Goal: Task Accomplishment & Management: Use online tool/utility

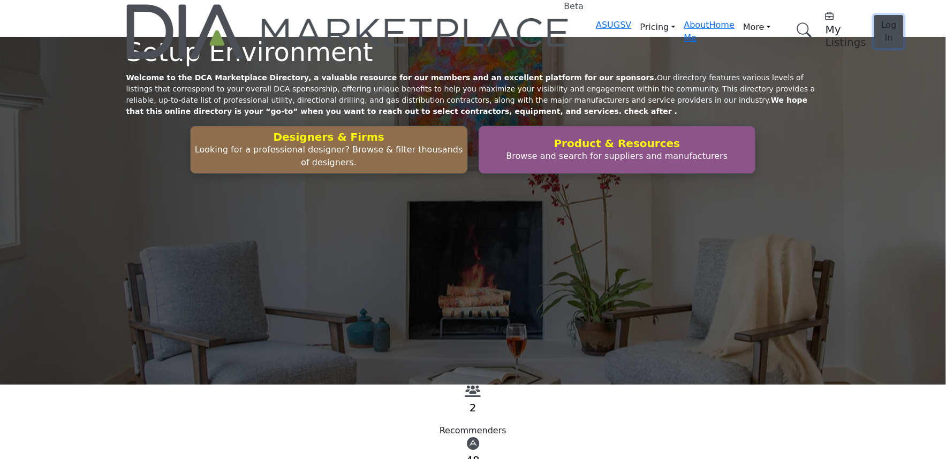
drag, startPoint x: 764, startPoint y: 24, endPoint x: 595, endPoint y: 92, distance: 182.6
click at [874, 24] on button "Log In" at bounding box center [888, 31] width 29 height 33
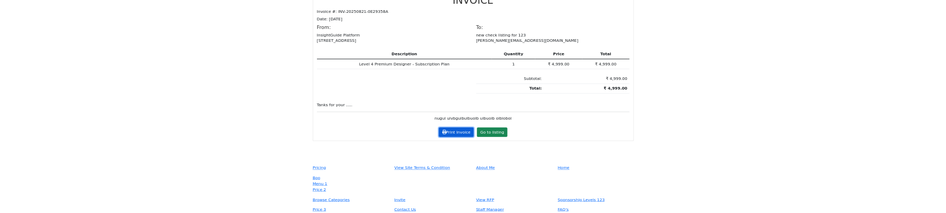
scroll to position [297, 0]
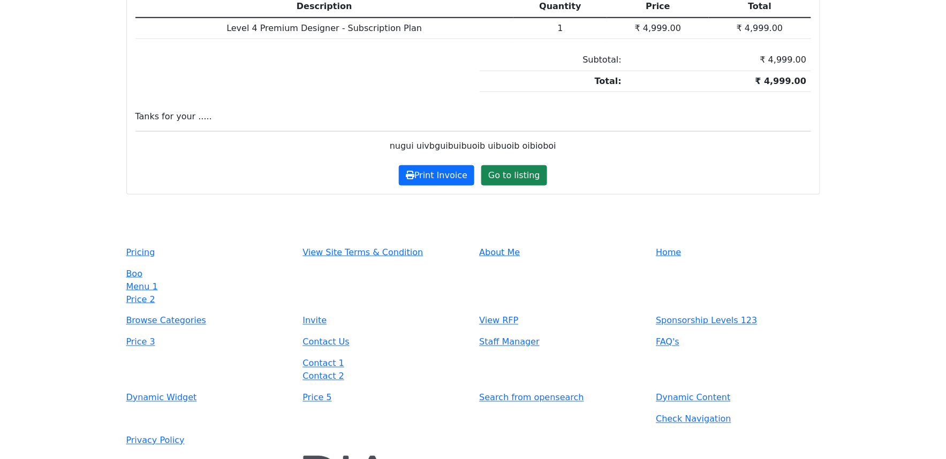
click at [391, 370] on li "Contact 2" at bounding box center [385, 376] width 164 height 13
click at [430, 165] on button "Print Invoice" at bounding box center [436, 175] width 75 height 20
click at [350, 165] on div "Print Invoice Go to listing" at bounding box center [473, 175] width 688 height 20
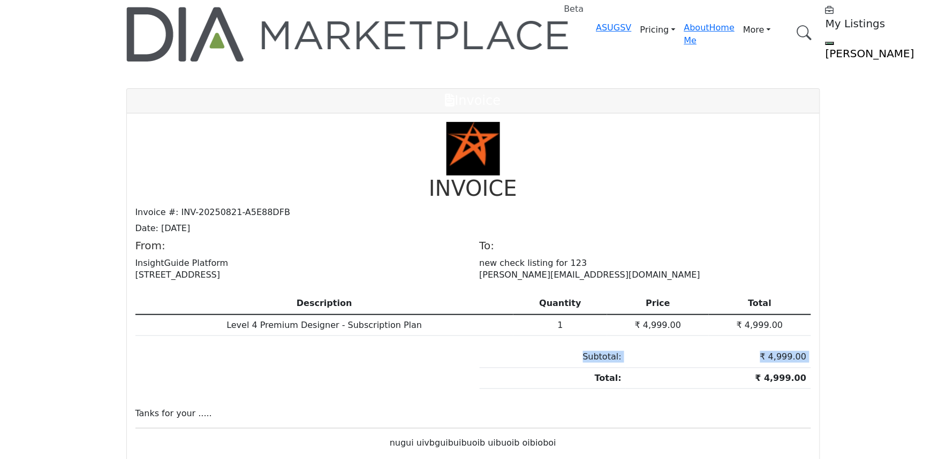
drag, startPoint x: 591, startPoint y: 319, endPoint x: 807, endPoint y: 324, distance: 216.4
click at [807, 324] on main "Invite Supplier Invite Supplier Invite Supplier Invite Supplier" at bounding box center [473, 290] width 946 height 455
click at [889, 324] on main "Invite Supplier Invite Supplier Invite Supplier Invite Supplier" at bounding box center [473, 290] width 946 height 455
click at [452, 122] on img at bounding box center [473, 149] width 54 height 54
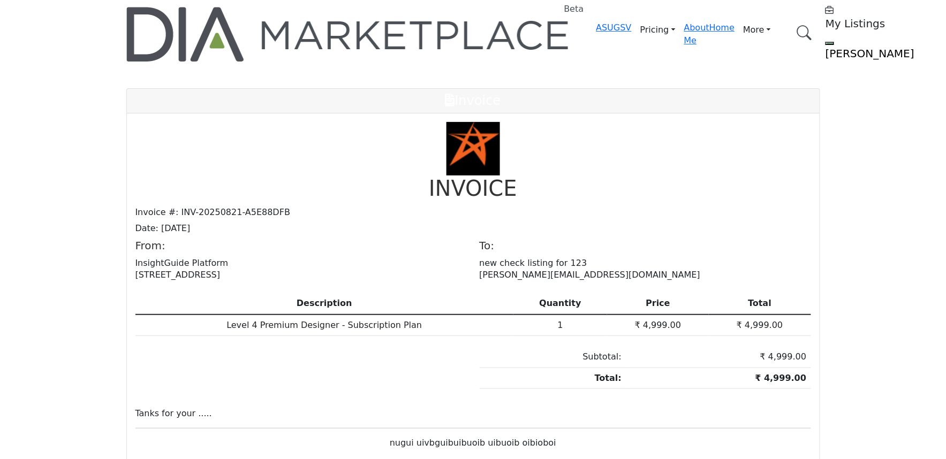
drag, startPoint x: 452, startPoint y: 117, endPoint x: 512, endPoint y: 161, distance: 74.6
click at [512, 161] on div "INVOICE Invoice #: INV-20250821-A5E88DFB Date: 2025-08-21 From: InsightGuide Pl…" at bounding box center [473, 286] width 676 height 328
click at [590, 223] on p "Date: [DATE]" at bounding box center [473, 229] width 676 height 12
click at [429, 419] on div "INVOICE Invoice #: INV-20250821-A5E88DFB Date: 2025-08-21 From: InsightGuide Pl…" at bounding box center [473, 302] width 693 height 378
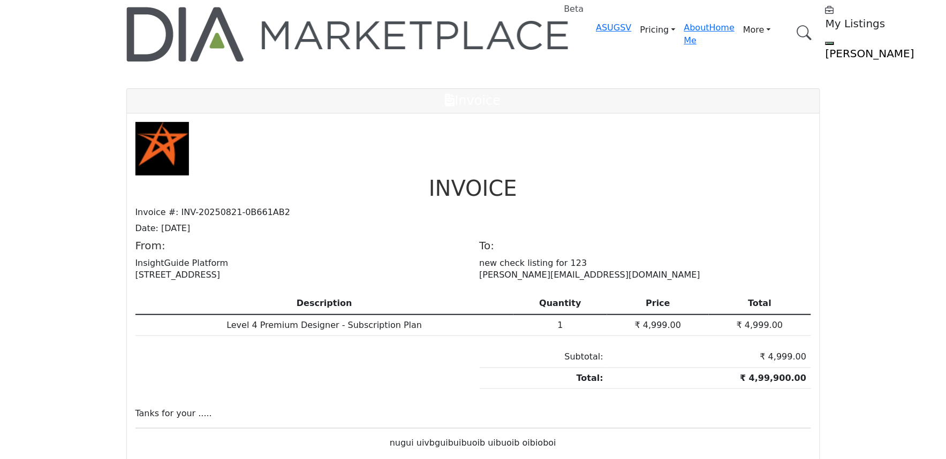
drag, startPoint x: 630, startPoint y: 279, endPoint x: 619, endPoint y: 279, distance: 11.2
click at [619, 315] on td "₹ 4,999.00" at bounding box center [658, 325] width 102 height 21
click at [437, 295] on div "INVOICE Invoice #: INV-20250821-0B661AB2 Date: [DATE] From: InsightGuide Platfo…" at bounding box center [473, 286] width 676 height 328
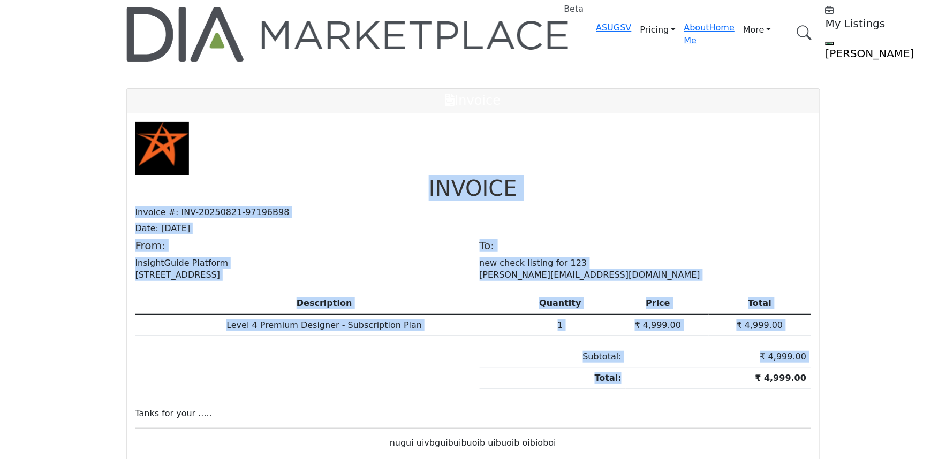
drag, startPoint x: 435, startPoint y: 150, endPoint x: 656, endPoint y: 324, distance: 281.3
click at [660, 320] on div "INVOICE Invoice #: INV-20250821-97196B98 Date: [DATE] From: InsightGuide Platfo…" at bounding box center [473, 286] width 676 height 328
click at [430, 347] on div "Subtotal: ₹ 4,999.00 Total: ₹ 4,999.00" at bounding box center [473, 373] width 688 height 53
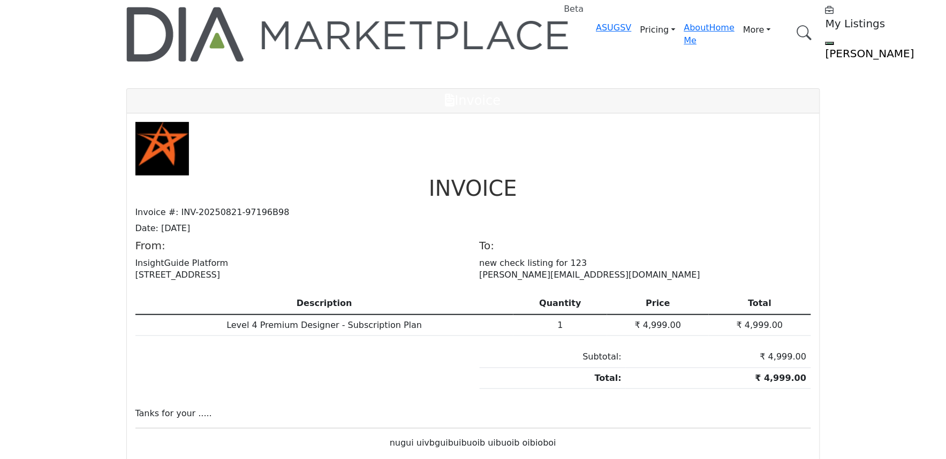
drag, startPoint x: 449, startPoint y: 74, endPoint x: 510, endPoint y: 73, distance: 61.6
click at [510, 93] on h4 "Invoice" at bounding box center [473, 101] width 676 height 16
click at [368, 239] on h5 "From:" at bounding box center [300, 245] width 331 height 13
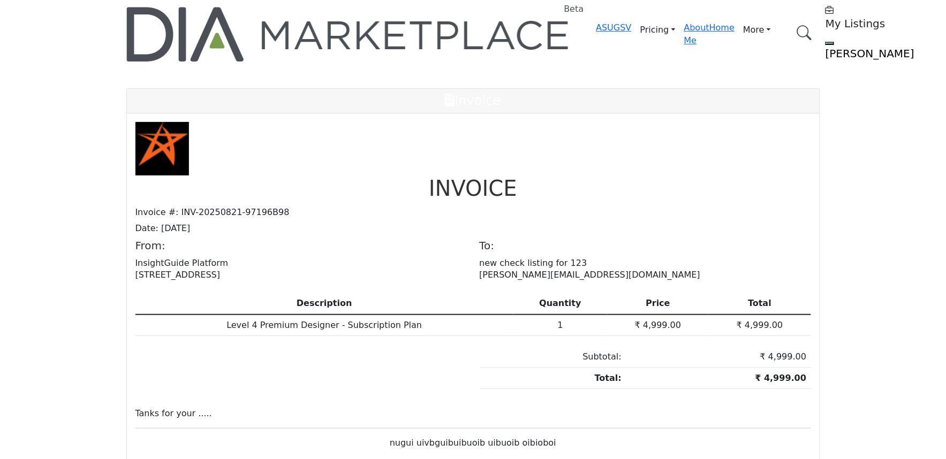
click at [174, 122] on img at bounding box center [162, 149] width 54 height 54
